Goal: Download file/media

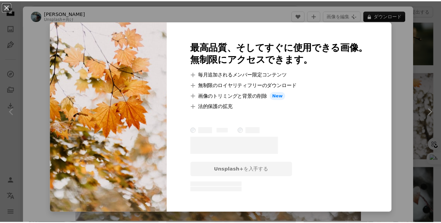
scroll to position [1295, 0]
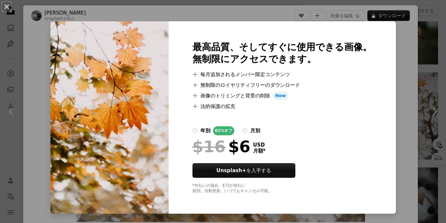
click at [400, 63] on div "An X shape 最高品質、そしてすぐに使用できる画像。 無制限にアクセスできます。 A plus sign 毎月追加されるメンバー限定コンテンツ A p…" at bounding box center [223, 111] width 446 height 223
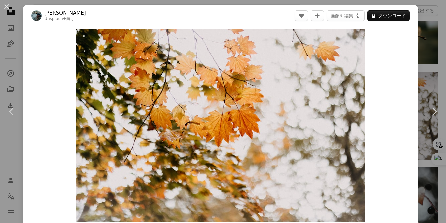
click at [394, 60] on div "Zoom in" at bounding box center [220, 125] width 395 height 199
click at [7, 6] on button "An X shape" at bounding box center [7, 7] width 8 height 8
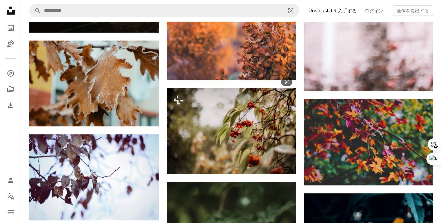
scroll to position [1859, 0]
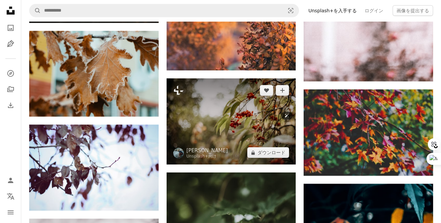
click at [230, 118] on img at bounding box center [231, 121] width 129 height 86
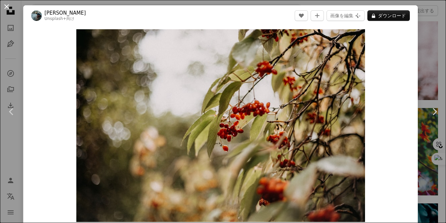
click at [4, 6] on button "An X shape" at bounding box center [7, 7] width 8 height 8
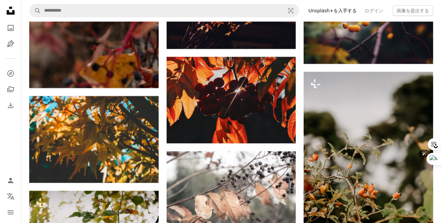
scroll to position [2324, 0]
